Goal: Check status: Check status

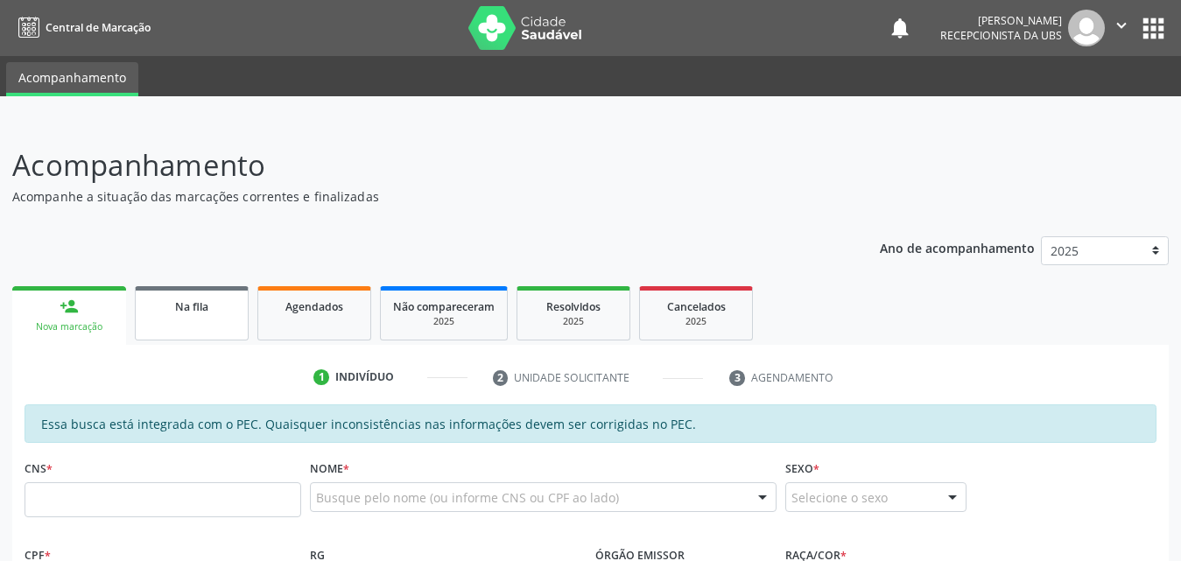
click at [235, 310] on link "Na fila" at bounding box center [192, 313] width 114 height 54
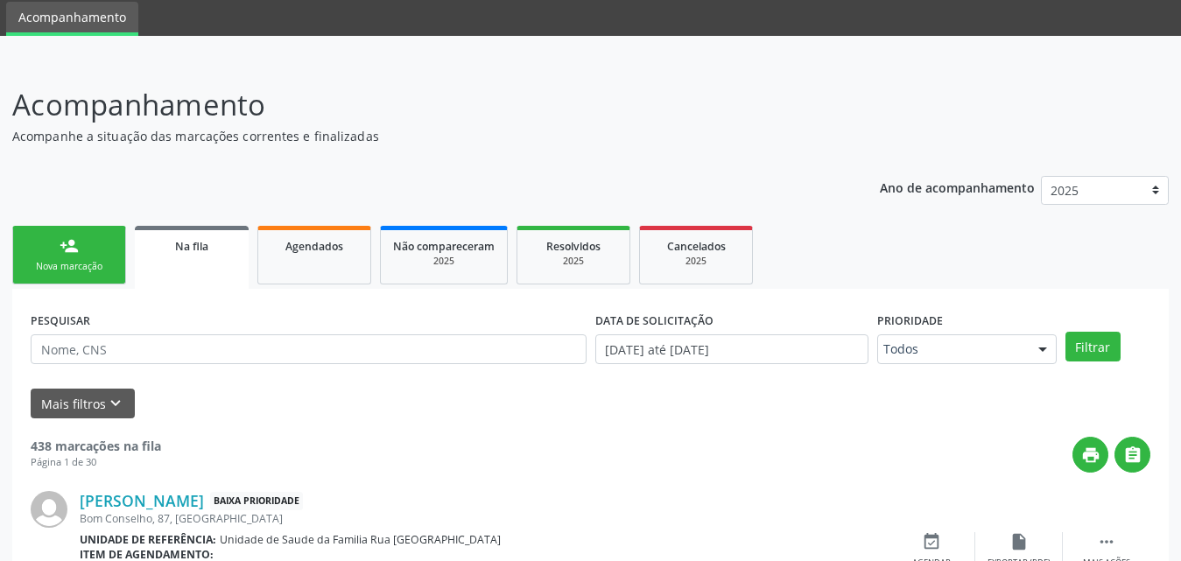
scroll to position [175, 0]
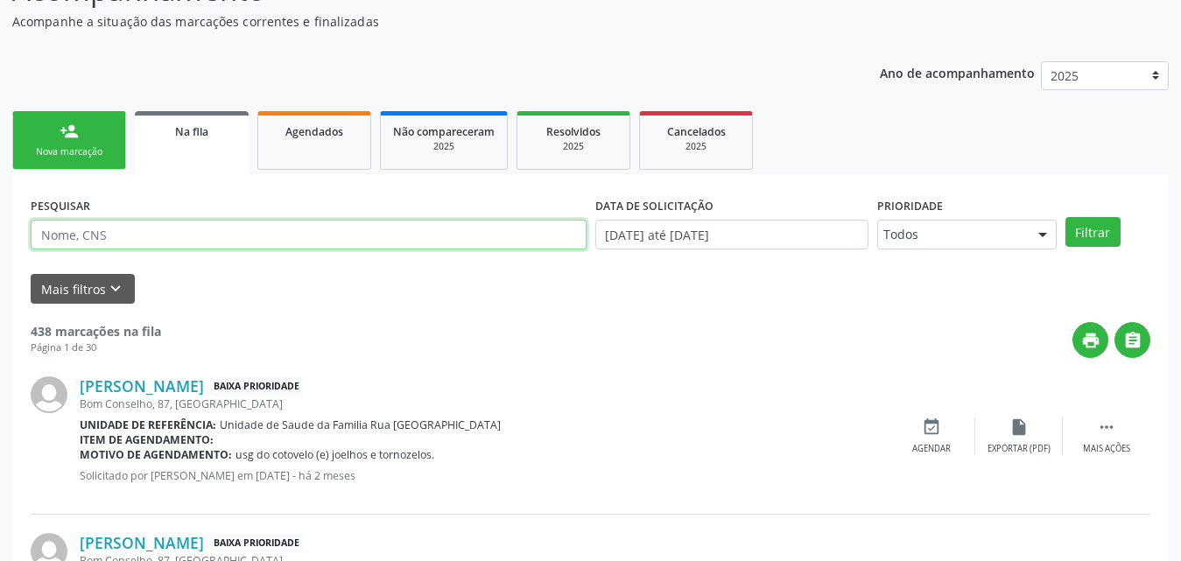
paste input "706801299307422"
type input "706801299307422"
click at [1065, 217] on button "Filtrar" at bounding box center [1092, 232] width 55 height 30
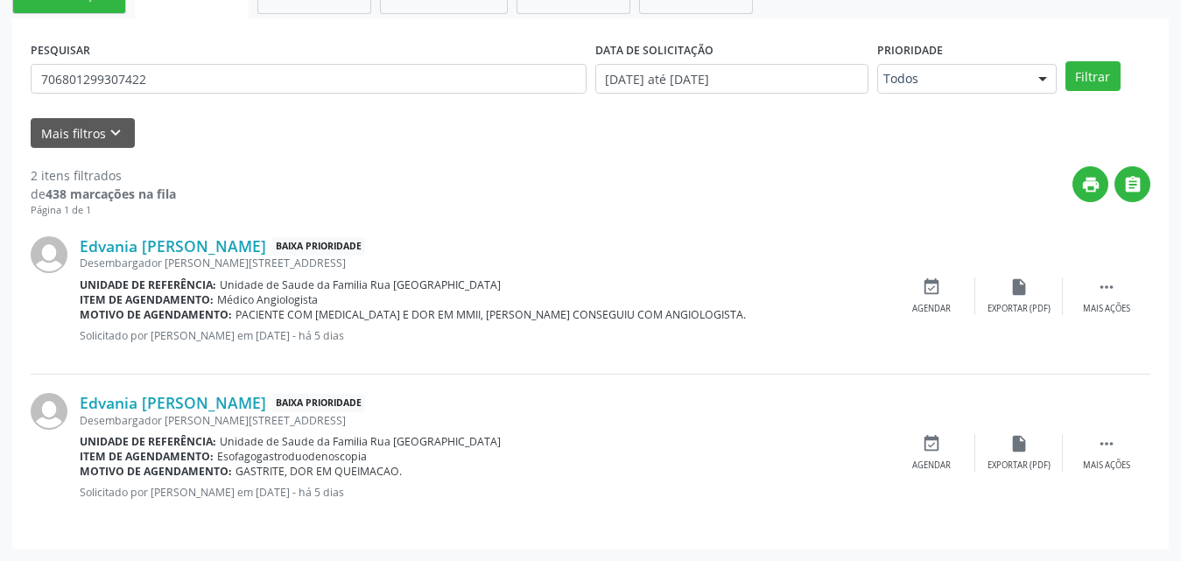
scroll to position [0, 0]
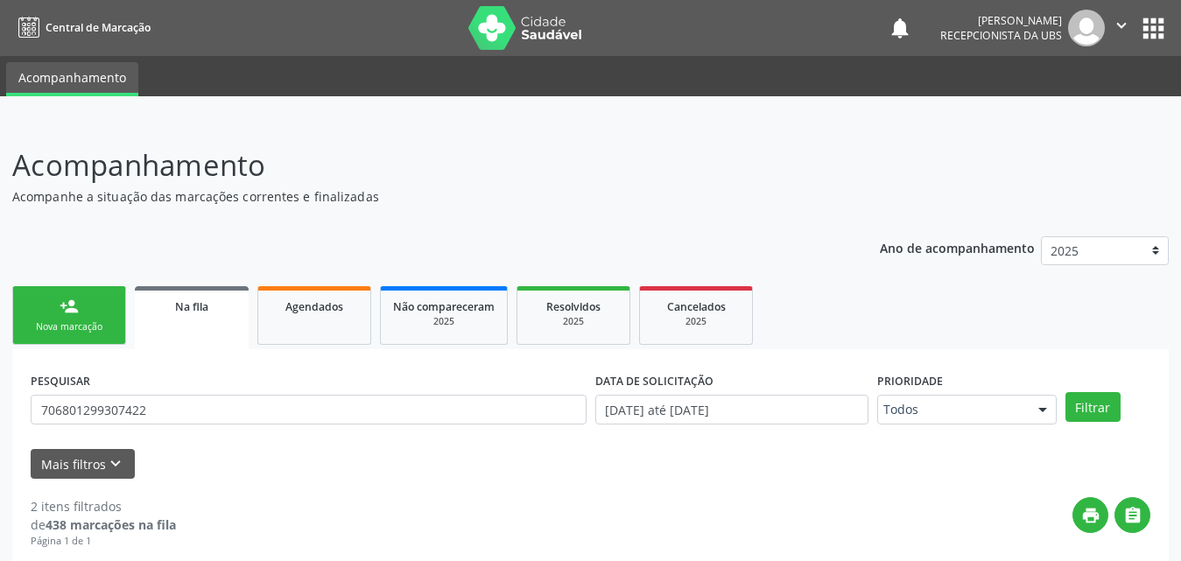
click at [767, 172] on p "Acompanhamento" at bounding box center [417, 166] width 810 height 44
click at [803, 178] on p "Acompanhamento" at bounding box center [417, 166] width 810 height 44
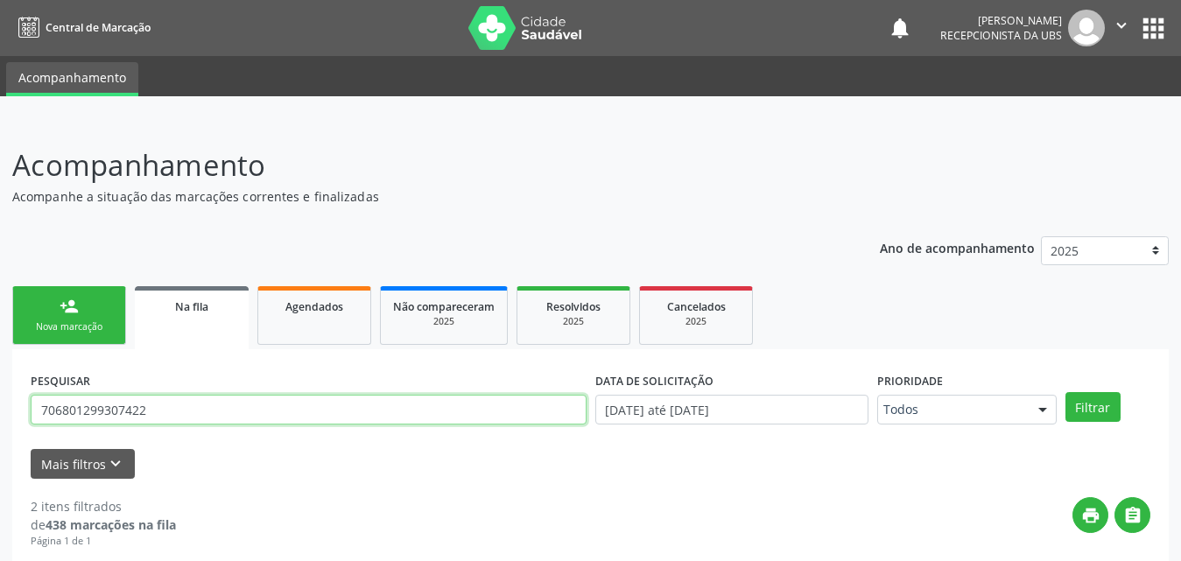
click at [168, 414] on input "706801299307422" at bounding box center [309, 410] width 556 height 30
drag, startPoint x: 168, startPoint y: 414, endPoint x: 172, endPoint y: 388, distance: 26.6
click at [168, 413] on input "706801299307422" at bounding box center [309, 410] width 556 height 30
